Goal: Information Seeking & Learning: Learn about a topic

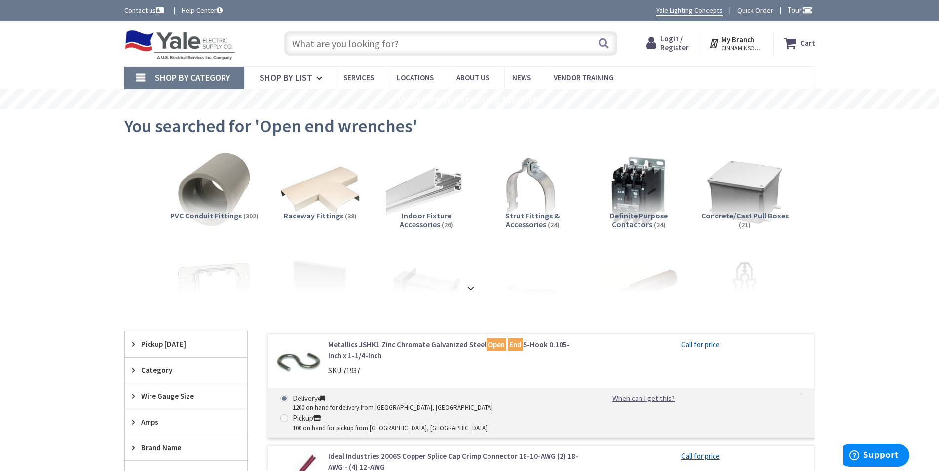
click at [370, 49] on input "text" at bounding box center [450, 43] width 333 height 25
click at [364, 40] on input "text" at bounding box center [450, 43] width 333 height 25
paste input "ACT Meters ACT612 6V/12V Lead Acid Intelligent Battery Tester"
click at [357, 43] on input "ACT Meters ACT612 6V/12V Lead Acid Intelligent Battery TesterACT Meters ACT612 …" at bounding box center [450, 43] width 333 height 25
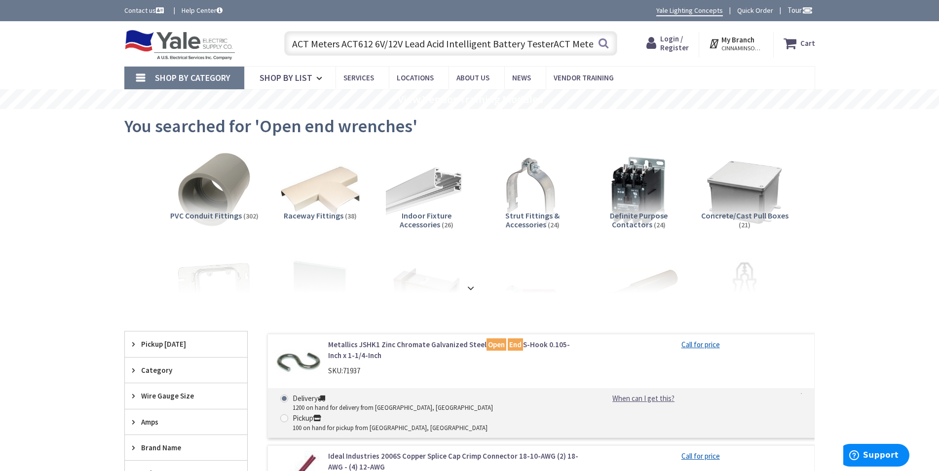
paste input "ACT Me"
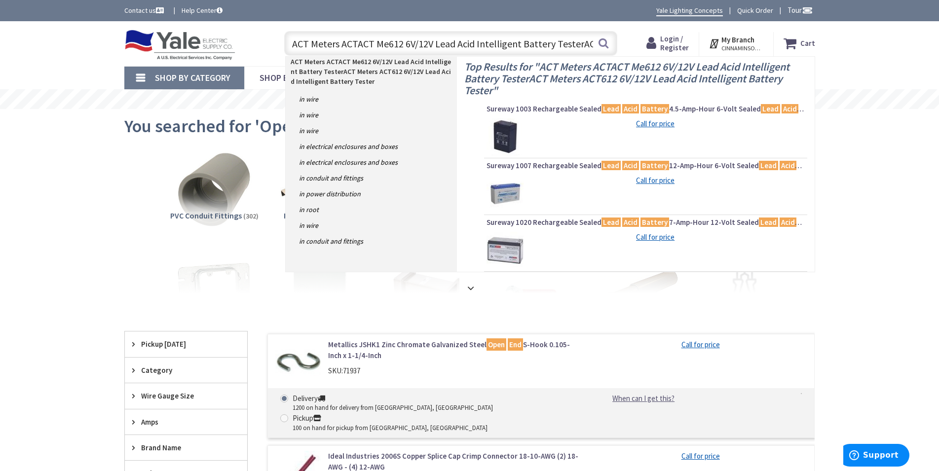
drag, startPoint x: 589, startPoint y: 43, endPoint x: 404, endPoint y: 42, distance: 185.6
click at [404, 42] on input "ACT Meters ACTACT Me612 6V/12V Lead Acid Intelligent Battery TesterACT Meters A…" at bounding box center [450, 43] width 333 height 25
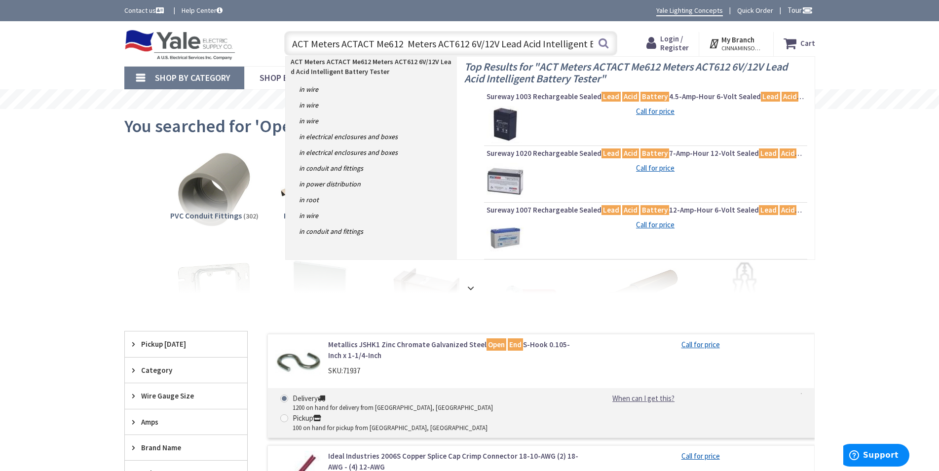
click at [585, 42] on input "ACT Meters ACTACT Me612 Meters ACT612 6V/12V Lead Acid Intelligent Battery Test…" at bounding box center [450, 43] width 333 height 25
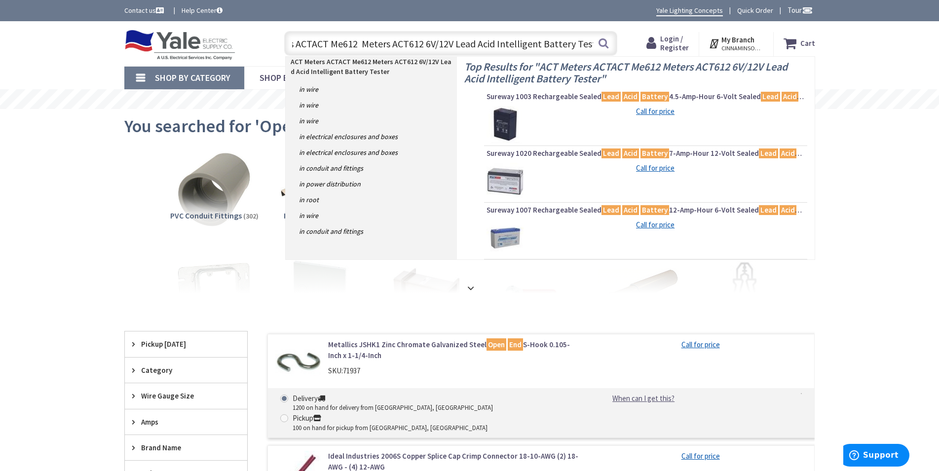
drag, startPoint x: 405, startPoint y: 43, endPoint x: 597, endPoint y: 42, distance: 192.0
click at [597, 42] on input "ACT Meters ACTACT Me612 Meters ACT612 6V/12V Lead Acid Intelligent Battery Test…" at bounding box center [450, 43] width 333 height 25
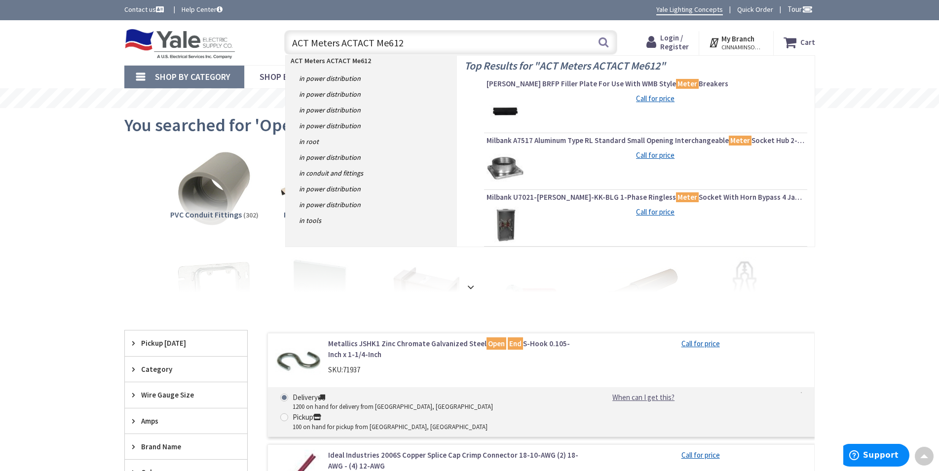
scroll to position [0, 0]
drag, startPoint x: 405, startPoint y: 41, endPoint x: 341, endPoint y: 45, distance: 64.7
click at [341, 45] on input "ACT Meters ACTACT Me612" at bounding box center [450, 43] width 333 height 25
type input "ACT Meters"
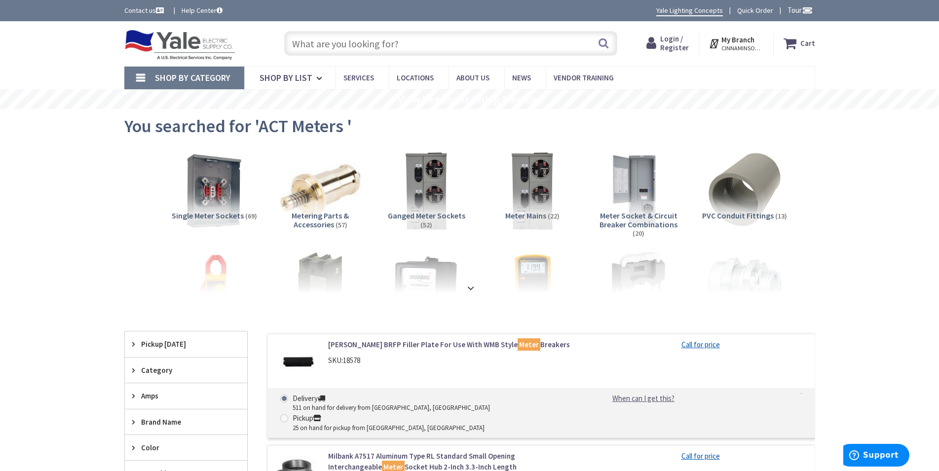
click at [410, 42] on input "text" at bounding box center [450, 43] width 333 height 25
click at [374, 44] on input "text" at bounding box center [450, 43] width 333 height 25
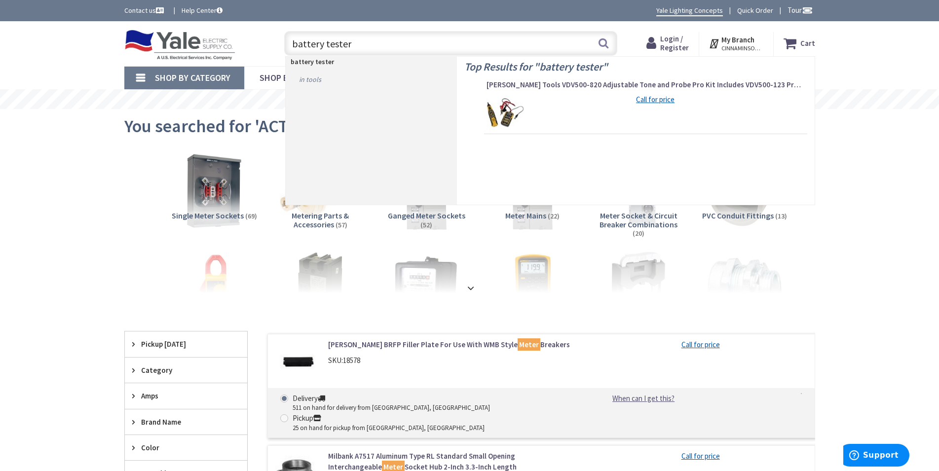
type input "battery tester"
click at [312, 78] on link "in Tools" at bounding box center [371, 80] width 171 height 16
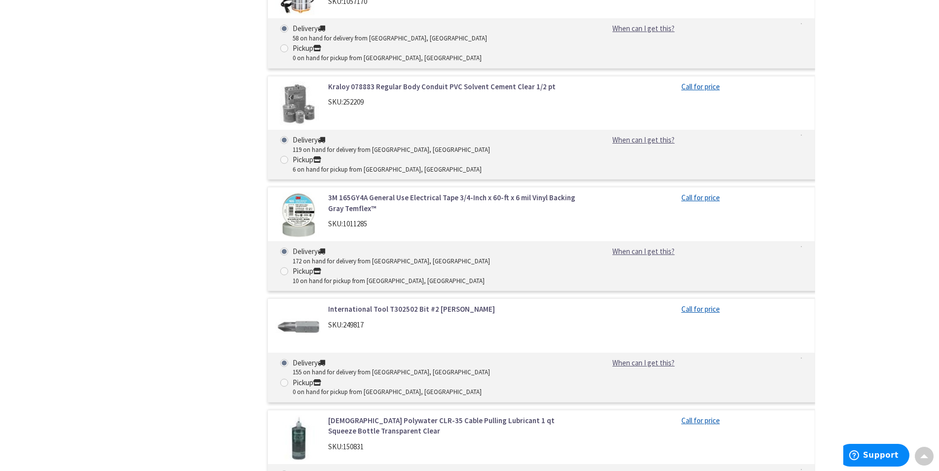
scroll to position [4681, 0]
